Goal: Information Seeking & Learning: Find specific fact

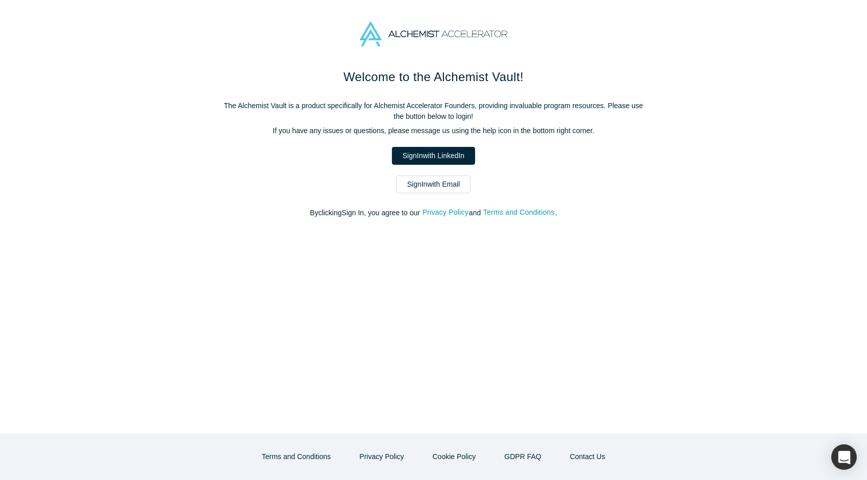
drag, startPoint x: 443, startPoint y: 158, endPoint x: 190, endPoint y: 59, distance: 271.6
click at [443, 158] on link "Sign In with LinkedIn" at bounding box center [433, 156] width 83 height 18
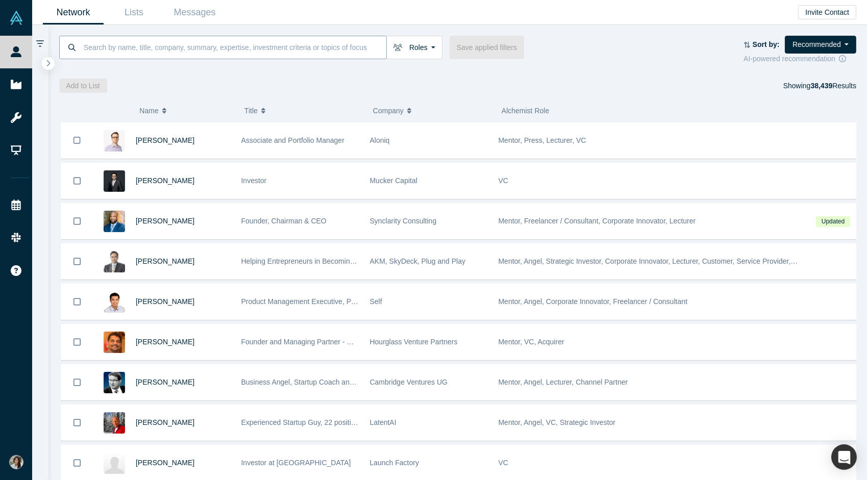
click at [128, 44] on input at bounding box center [235, 47] width 304 height 24
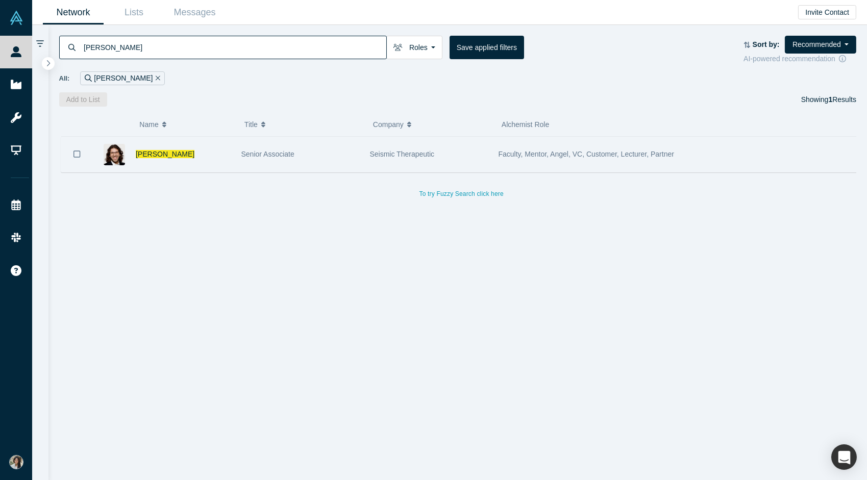
click at [290, 144] on div "Senior Associate" at bounding box center [300, 154] width 118 height 35
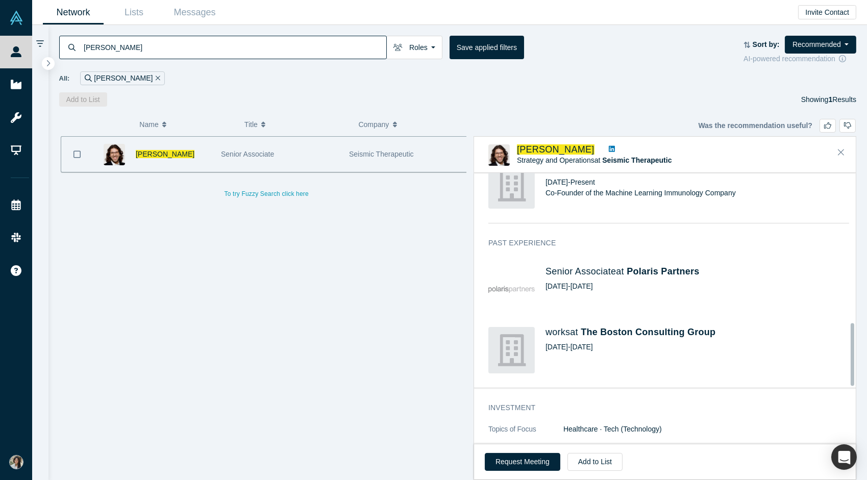
scroll to position [649, 0]
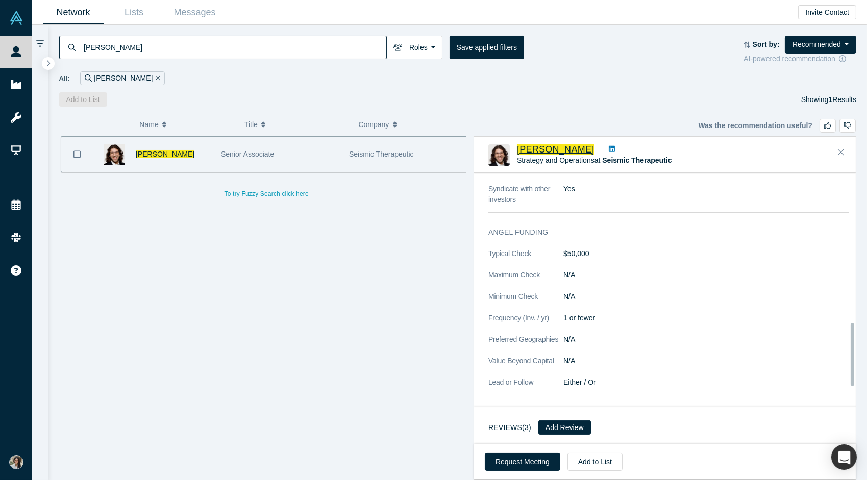
click at [529, 150] on span "[PERSON_NAME]" at bounding box center [556, 149] width 78 height 10
click at [143, 40] on input "william marks" at bounding box center [235, 47] width 304 height 24
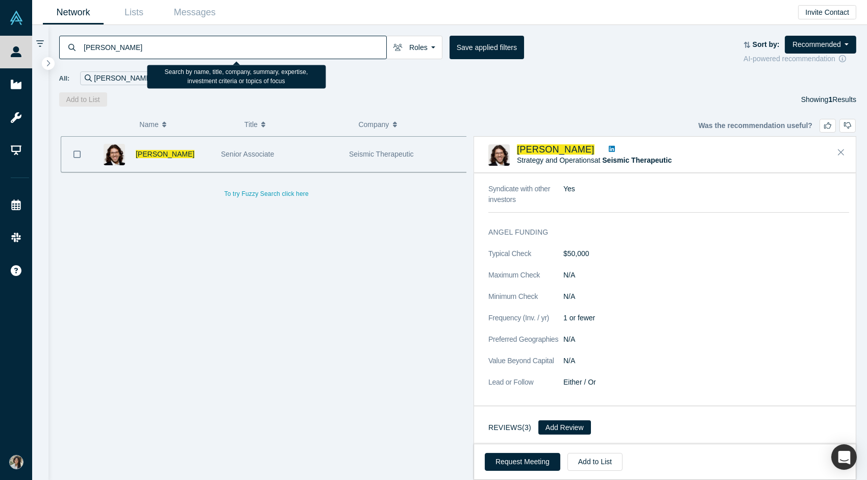
click at [143, 40] on input "william marks" at bounding box center [235, 47] width 304 height 24
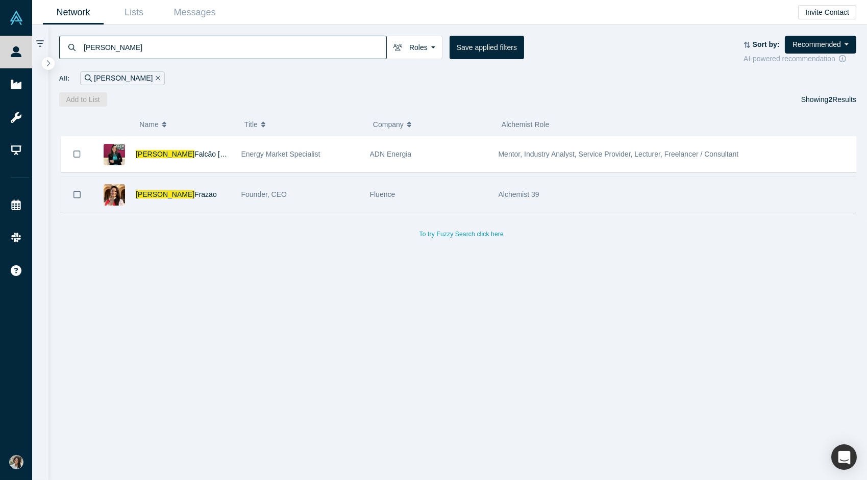
type input "luciana"
click at [157, 186] on div "Luciana Frazao" at bounding box center [183, 194] width 95 height 35
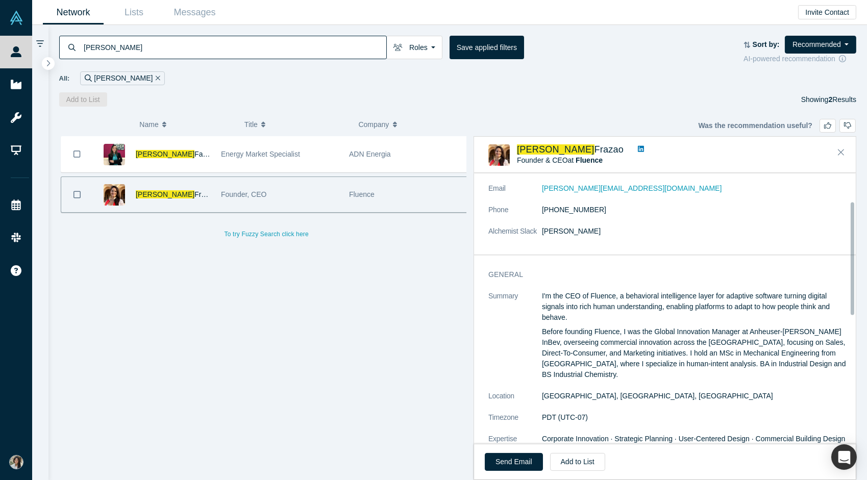
scroll to position [102, 0]
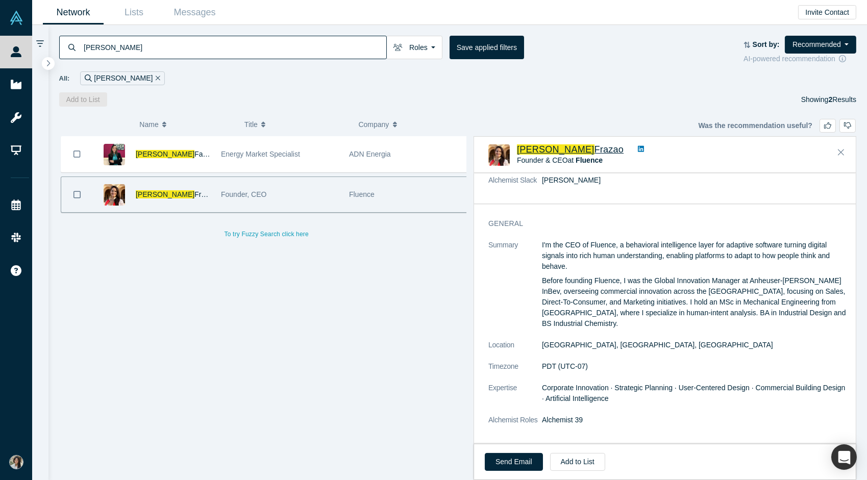
click at [595, 148] on span "Frazao" at bounding box center [610, 149] width 30 height 10
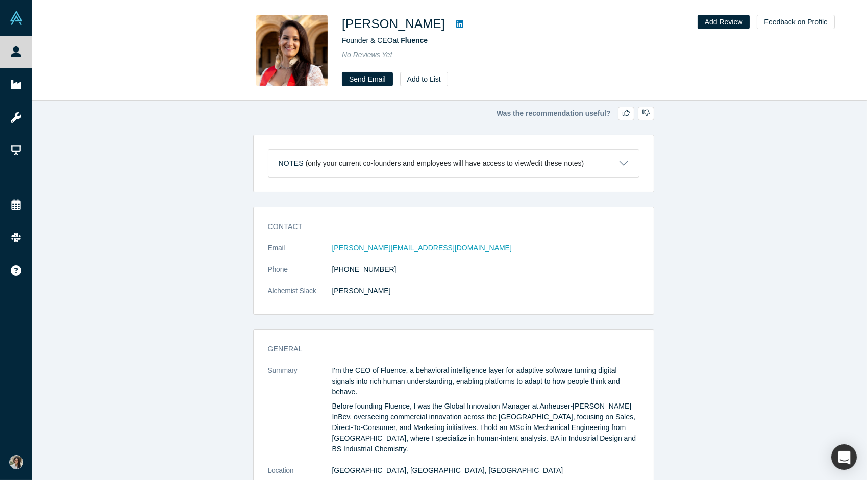
scroll to position [102, 0]
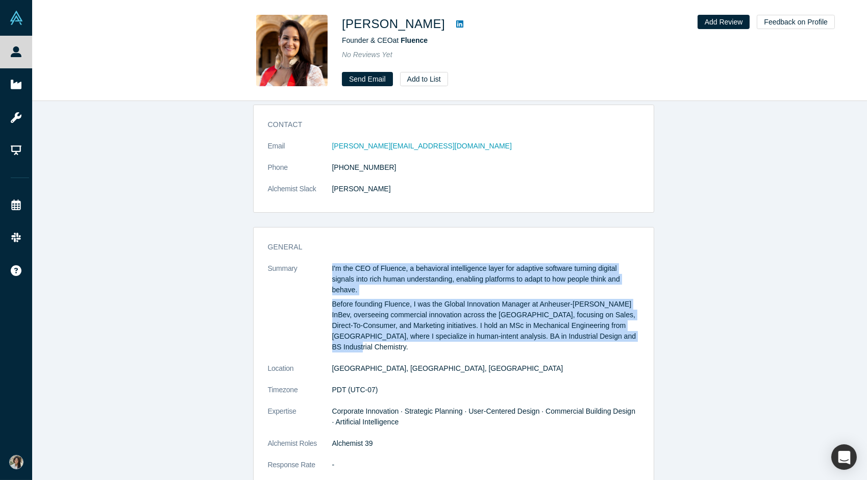
drag, startPoint x: 629, startPoint y: 335, endPoint x: 318, endPoint y: 278, distance: 316.5
click at [318, 278] on dl "Summary I'm the CEO of Fluence, a behavioral intelligence layer for adaptive so…" at bounding box center [454, 372] width 372 height 218
copy dl "I'm the CEO of Fluence, a behavioral intelligence layer for adaptive software t…"
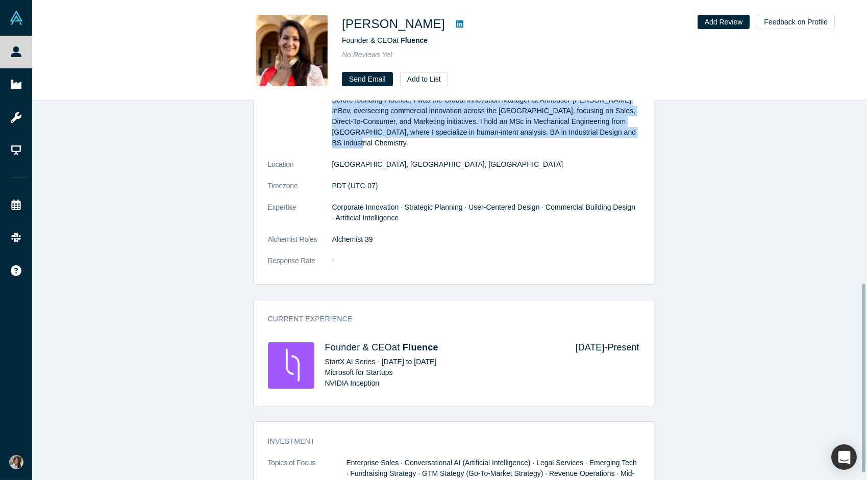
scroll to position [380, 0]
